Goal: Task Accomplishment & Management: Use online tool/utility

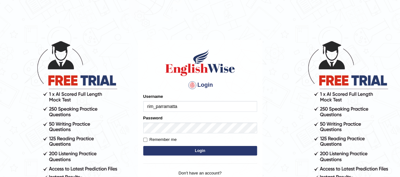
click at [179, 106] on input "rim_parramatta" at bounding box center [200, 106] width 114 height 11
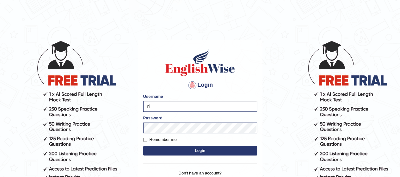
type input "r"
type input "joudy_parramatta"
click at [143, 146] on button "Login" at bounding box center [200, 150] width 114 height 9
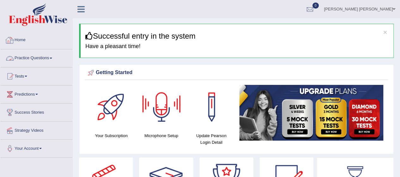
click at [26, 62] on link "Practice Questions" at bounding box center [36, 57] width 72 height 16
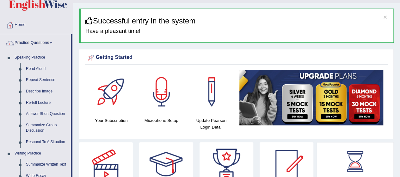
scroll to position [15, 0]
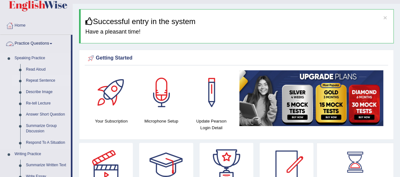
click at [33, 83] on link "Repeat Sentence" at bounding box center [47, 80] width 48 height 11
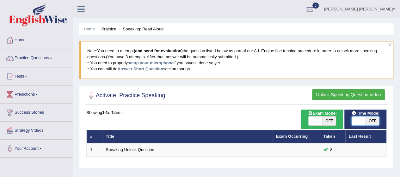
click at [365, 119] on span at bounding box center [359, 120] width 14 height 9
checkbox input "true"
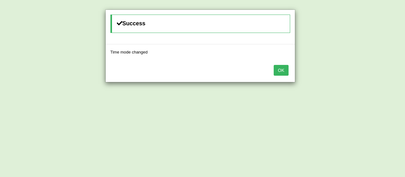
click at [282, 72] on button "OK" at bounding box center [281, 70] width 15 height 11
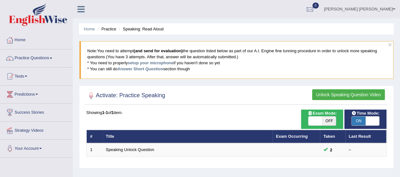
click at [320, 122] on span at bounding box center [316, 120] width 14 height 9
checkbox input "true"
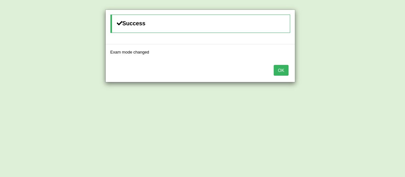
click at [279, 70] on button "OK" at bounding box center [281, 70] width 15 height 11
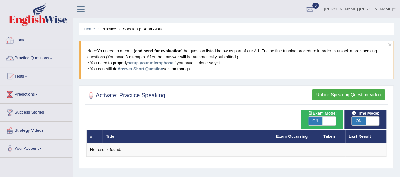
click at [39, 59] on link "Practice Questions" at bounding box center [36, 57] width 72 height 16
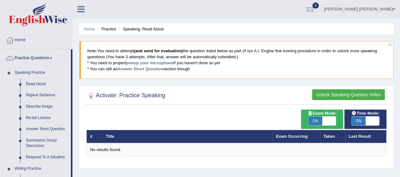
click at [328, 91] on button "Unlock Speaking Question Video" at bounding box center [348, 94] width 73 height 11
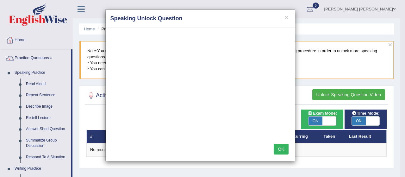
click at [279, 152] on button "OK" at bounding box center [281, 149] width 15 height 11
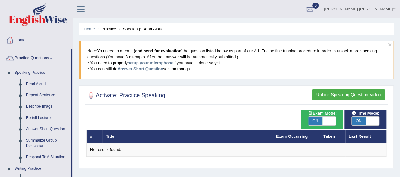
click at [279, 152] on td "No results found." at bounding box center [237, 149] width 300 height 13
click at [324, 93] on button "Unlock Speaking Question Video" at bounding box center [348, 94] width 73 height 11
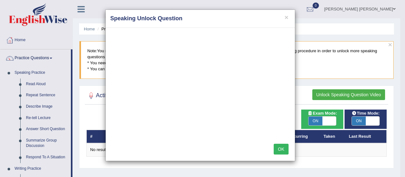
click at [280, 147] on button "OK" at bounding box center [281, 149] width 15 height 11
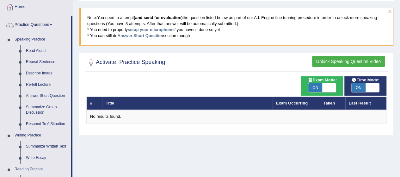
scroll to position [21, 0]
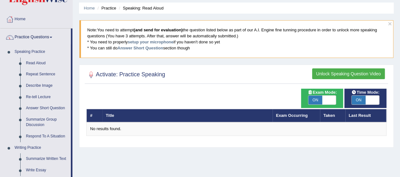
click at [330, 76] on button "Unlock Speaking Question Video" at bounding box center [348, 73] width 73 height 11
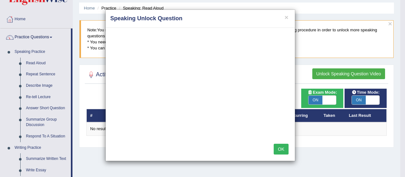
click at [281, 148] on button "OK" at bounding box center [281, 149] width 15 height 11
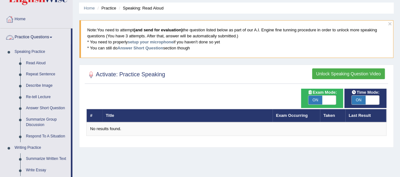
scroll to position [0, 0]
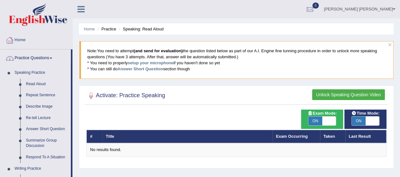
click at [16, 39] on link "Home" at bounding box center [36, 39] width 72 height 16
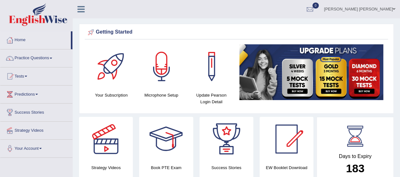
click at [381, 7] on link "Joudy Merheb" at bounding box center [360, 8] width 81 height 16
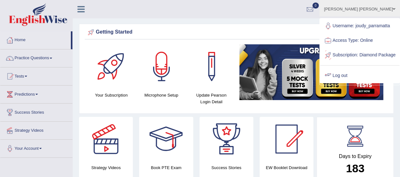
click at [349, 83] on link "Log out" at bounding box center [359, 75] width 79 height 15
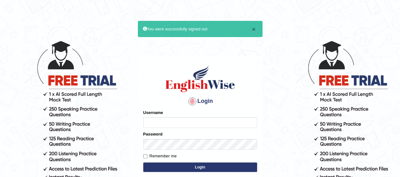
type input "rim_parramatta"
click at [255, 26] on button "×" at bounding box center [254, 29] width 4 height 7
